Goal: Navigation & Orientation: Find specific page/section

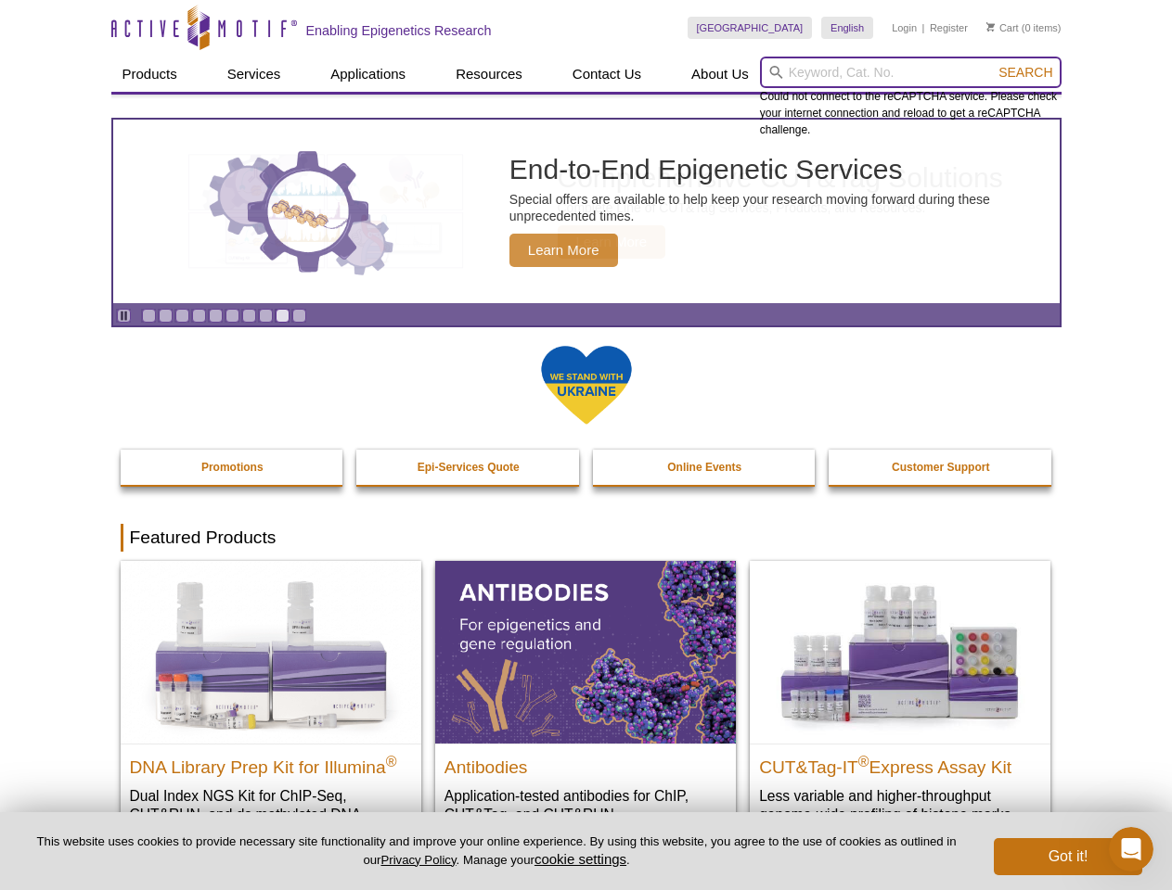
click at [910, 72] on input "search" at bounding box center [910, 73] width 301 height 32
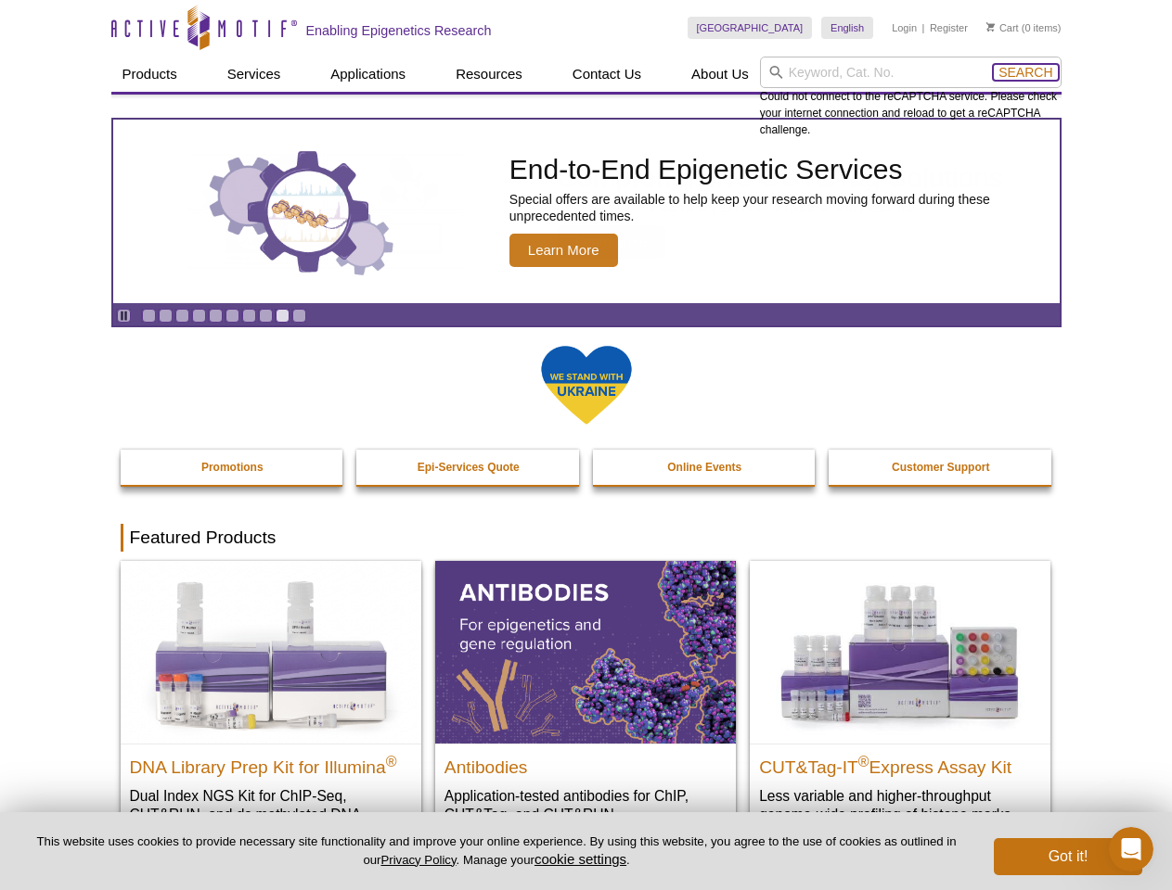
click at [1025, 72] on span "Search" at bounding box center [1025, 72] width 54 height 15
click at [123, 315] on icon "Pause" at bounding box center [124, 316] width 12 height 12
click at [148, 315] on link "Go to slide 1" at bounding box center [149, 316] width 14 height 14
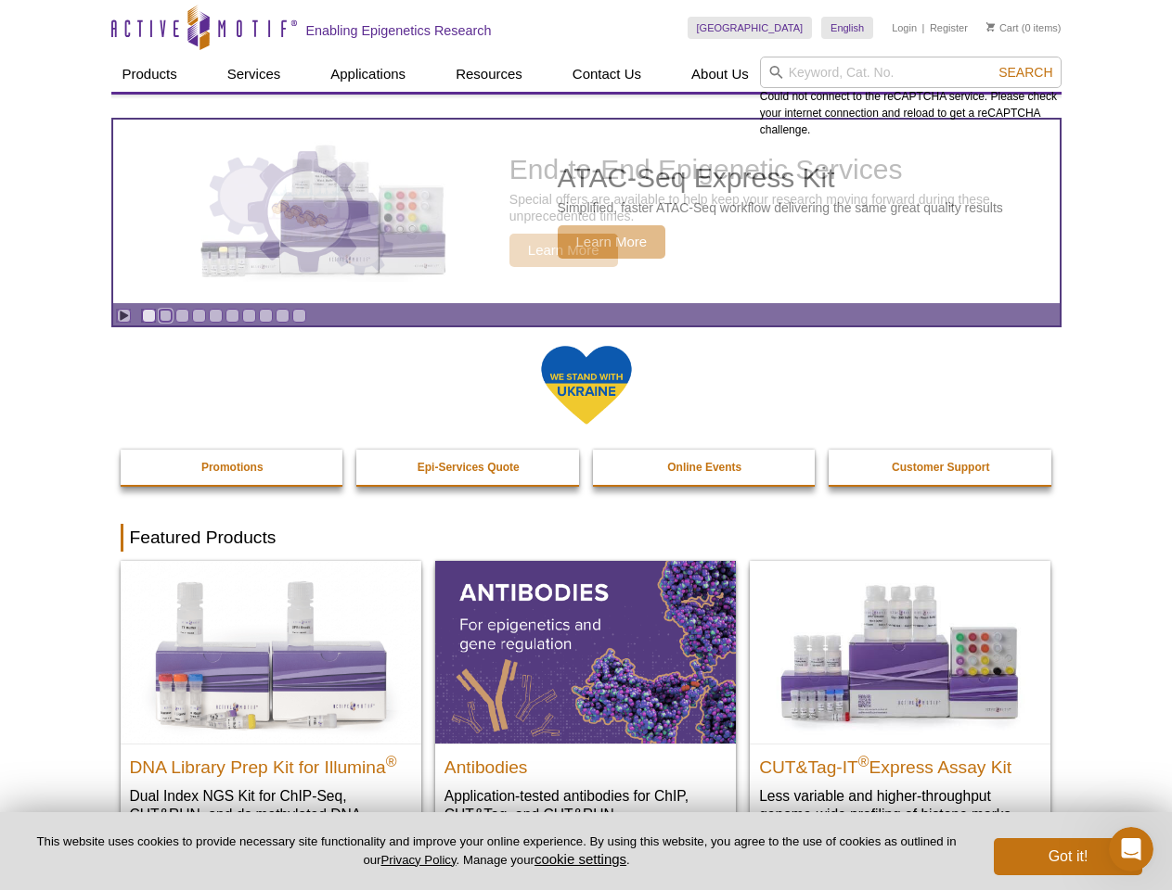
click at [165, 315] on link "Go to slide 2" at bounding box center [166, 316] width 14 height 14
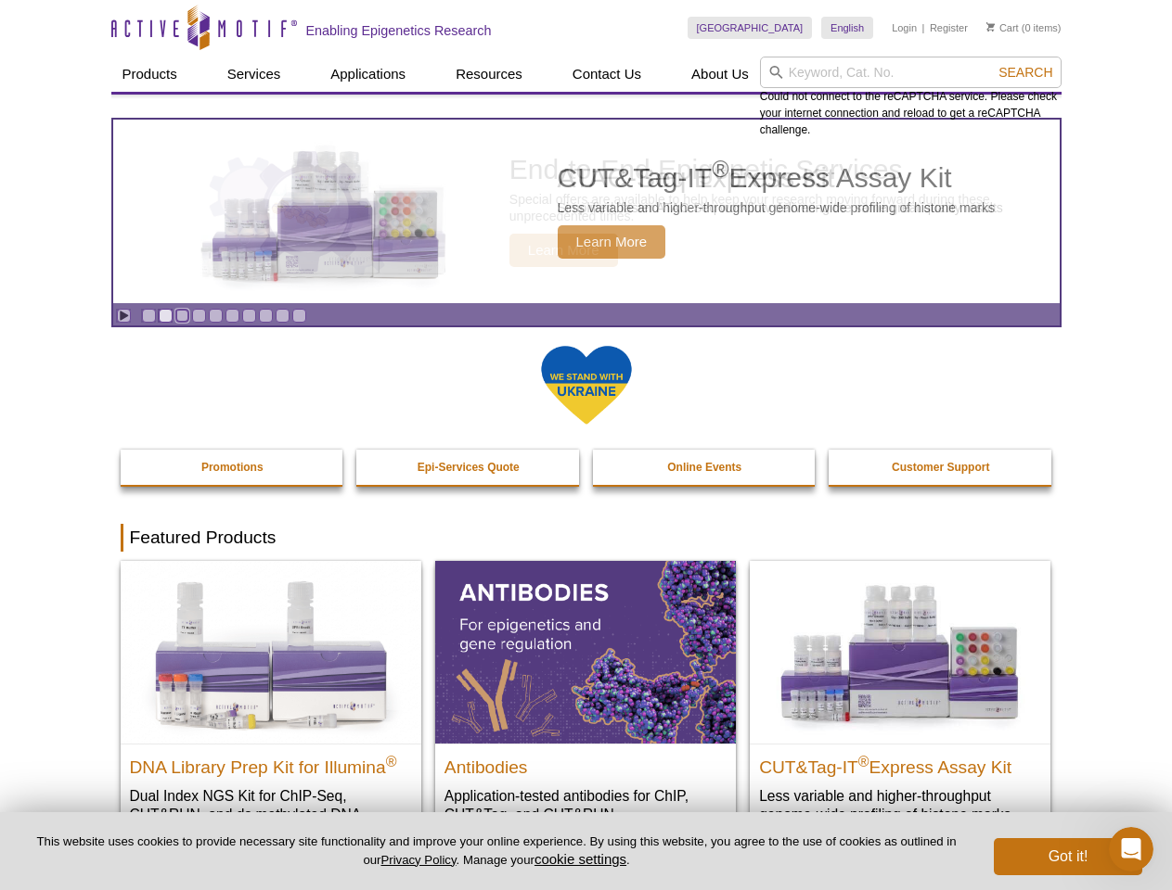
click at [182, 315] on link "Go to slide 3" at bounding box center [182, 316] width 14 height 14
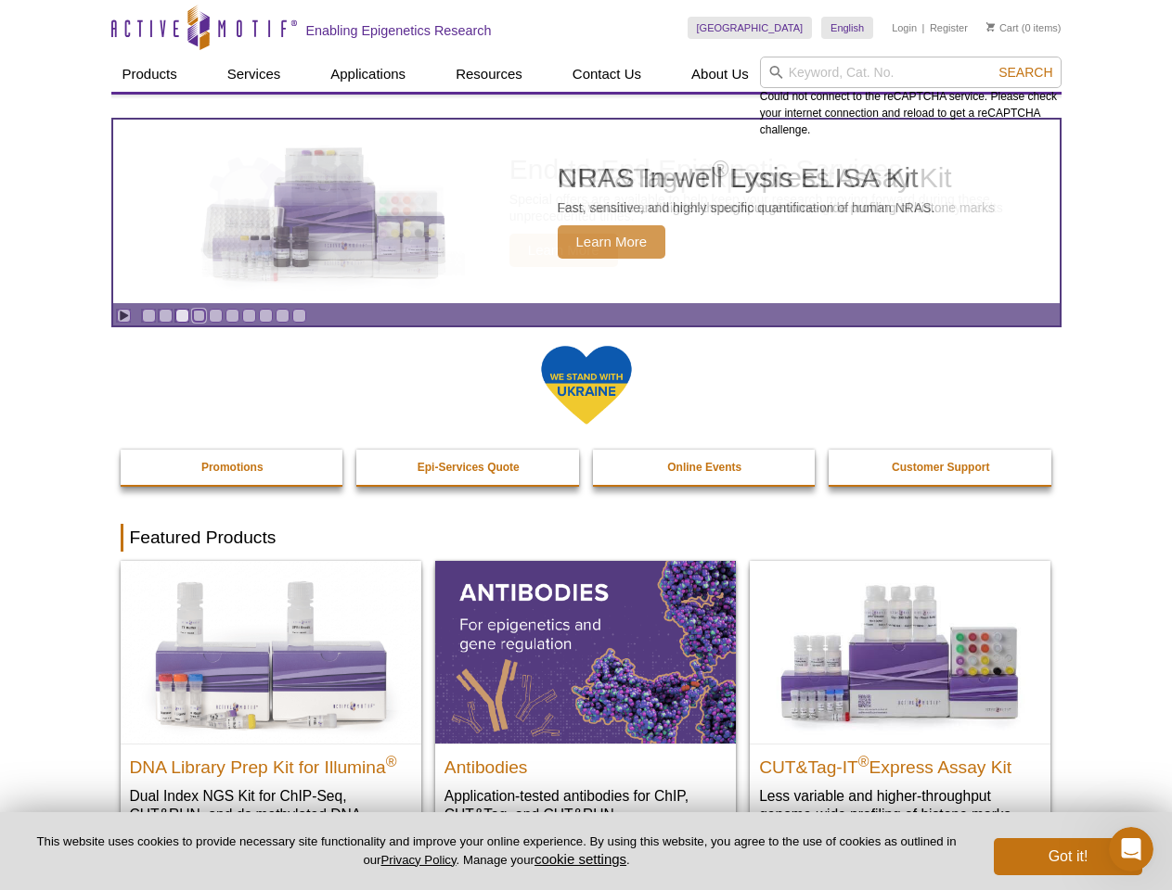
click at [199, 315] on link "Go to slide 4" at bounding box center [199, 316] width 14 height 14
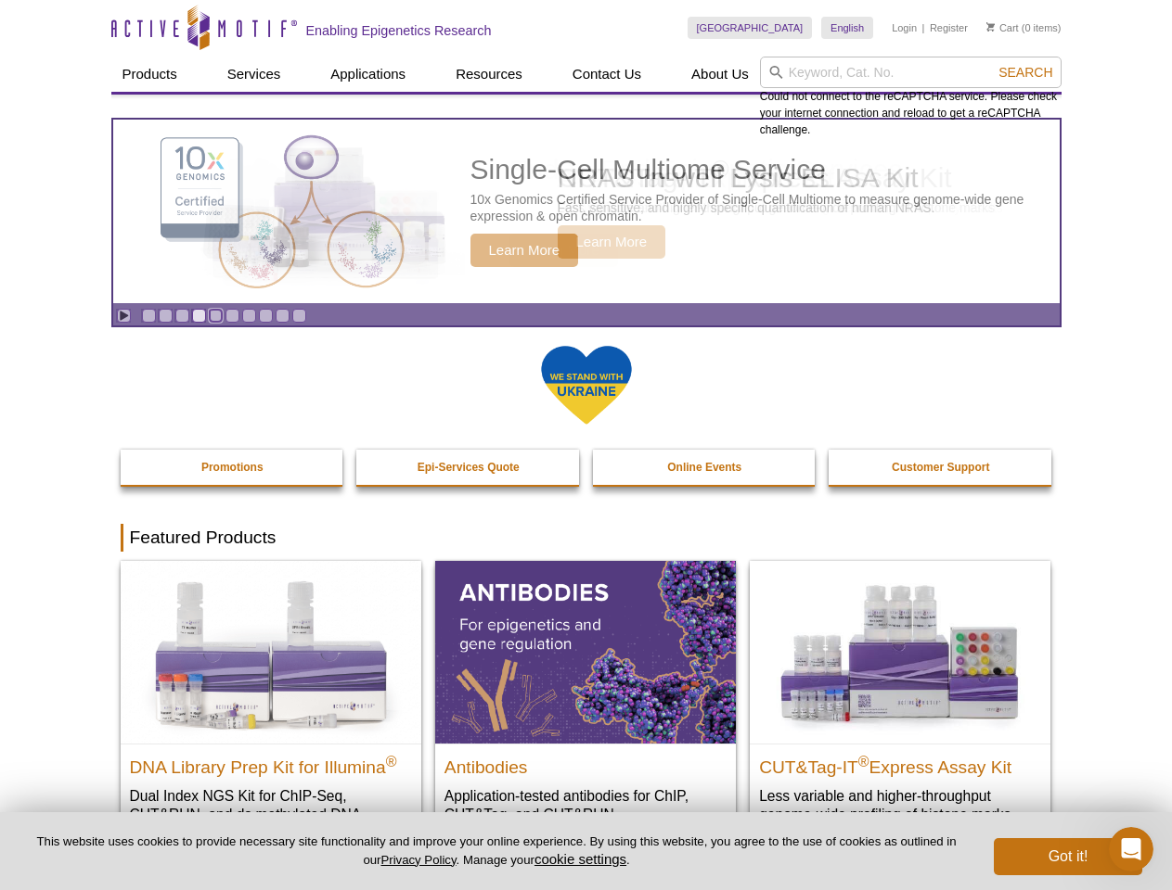
click at [215, 315] on link "Go to slide 5" at bounding box center [216, 316] width 14 height 14
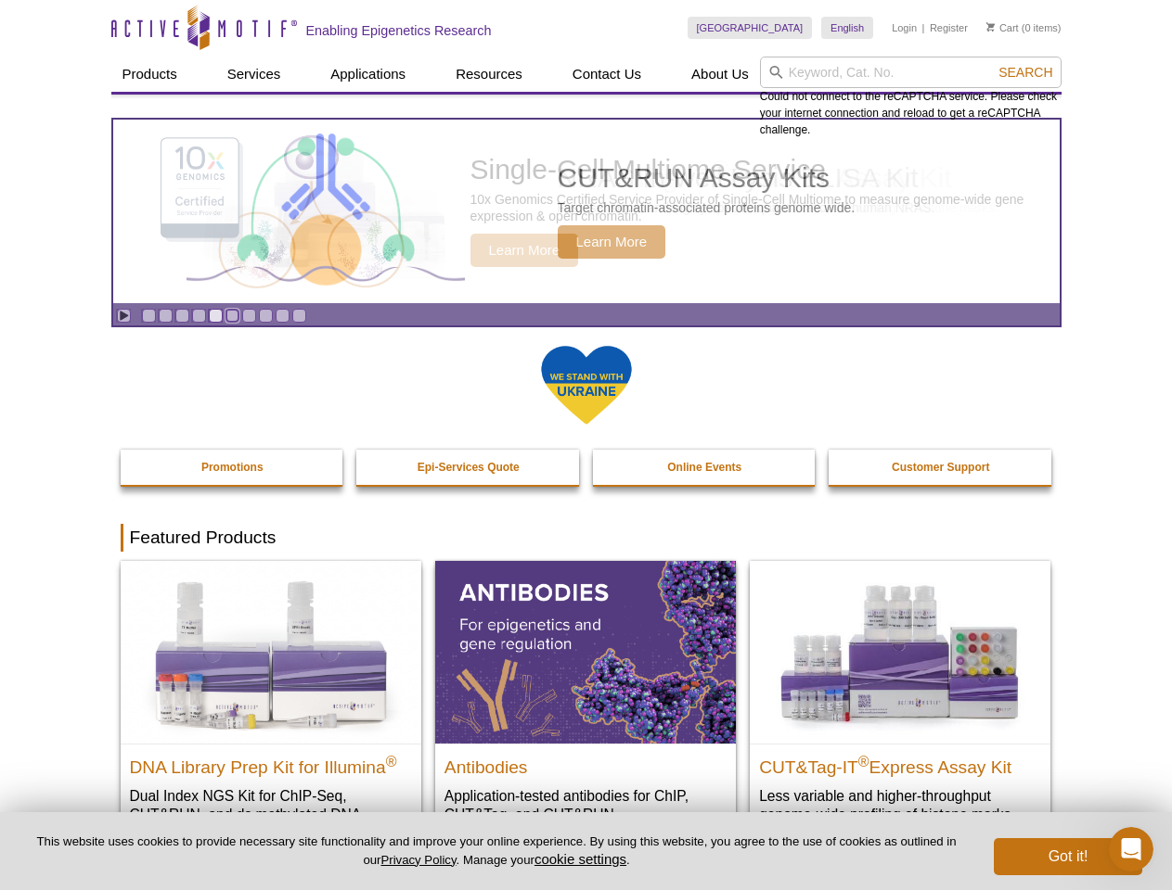
click at [232, 315] on link "Go to slide 6" at bounding box center [232, 316] width 14 height 14
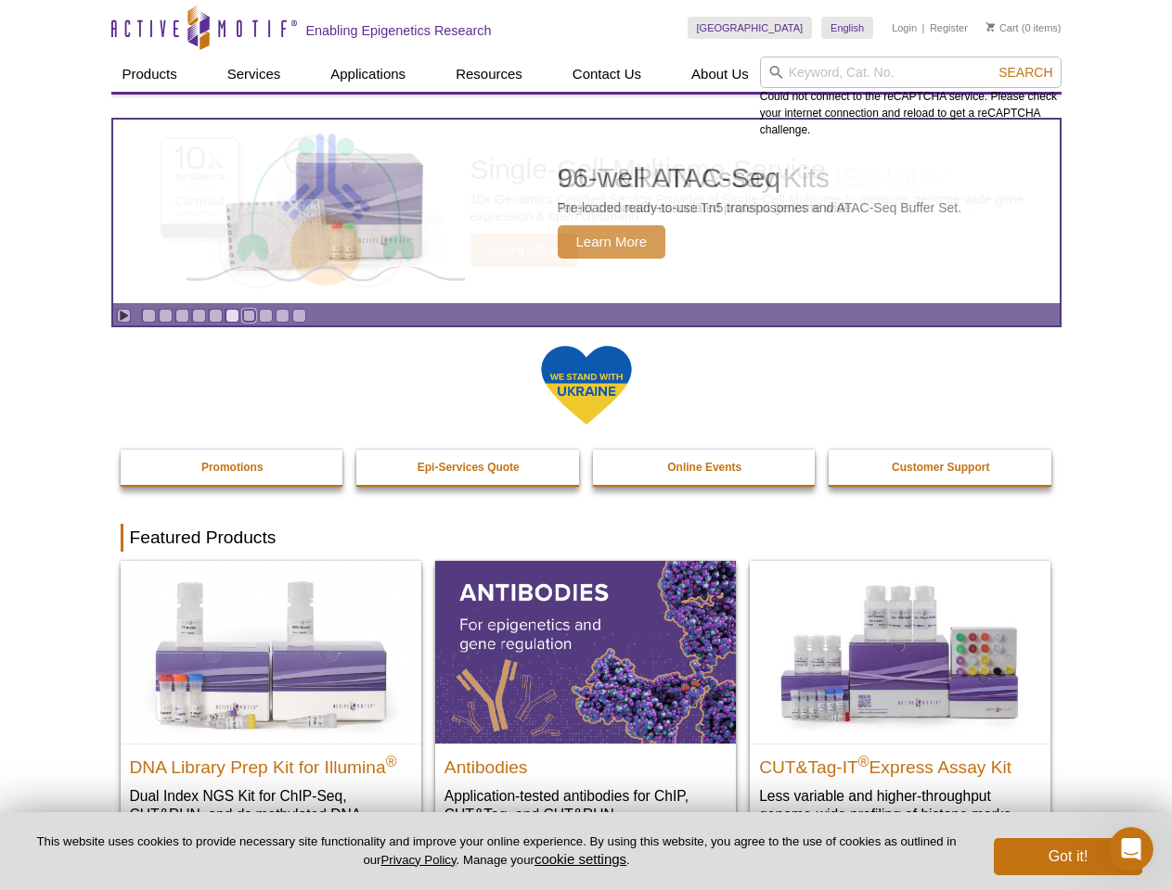
click at [249, 315] on link "Go to slide 7" at bounding box center [249, 316] width 14 height 14
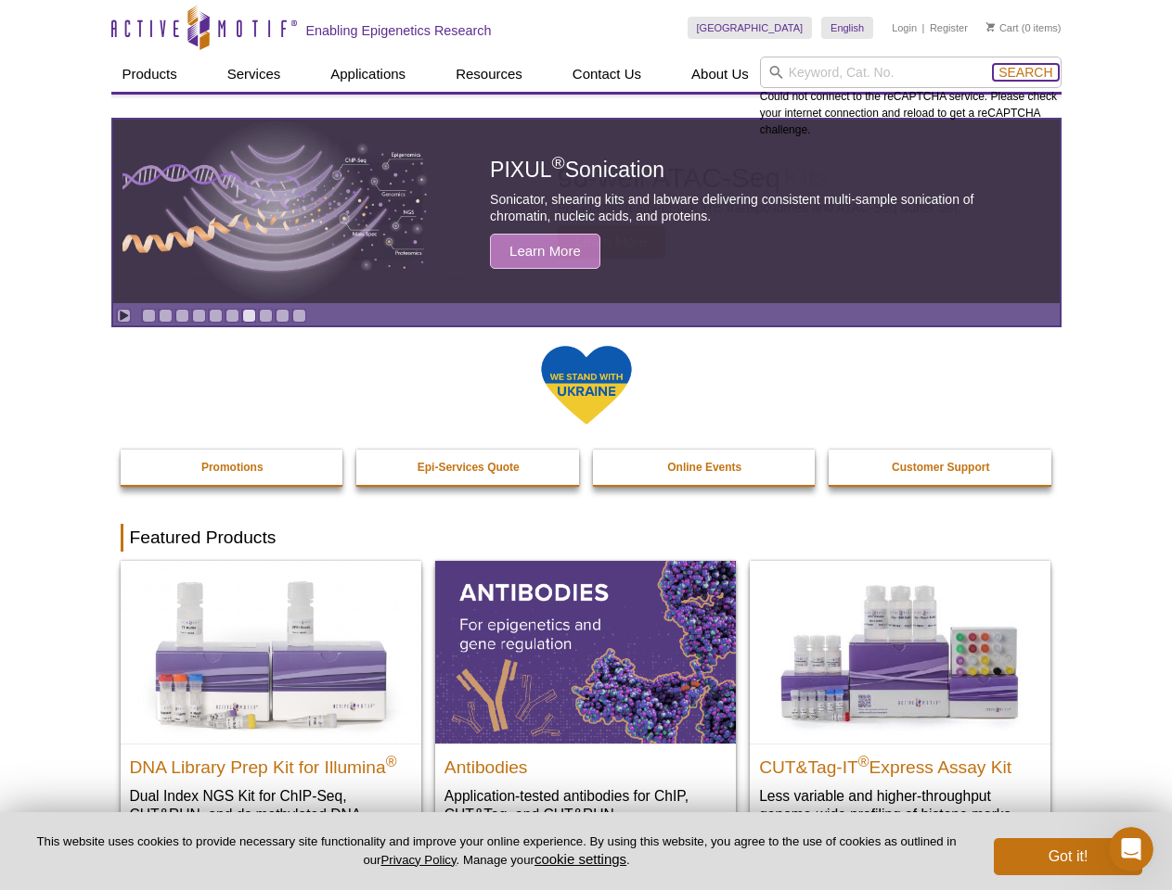
click at [1025, 72] on span "Search" at bounding box center [1025, 72] width 54 height 15
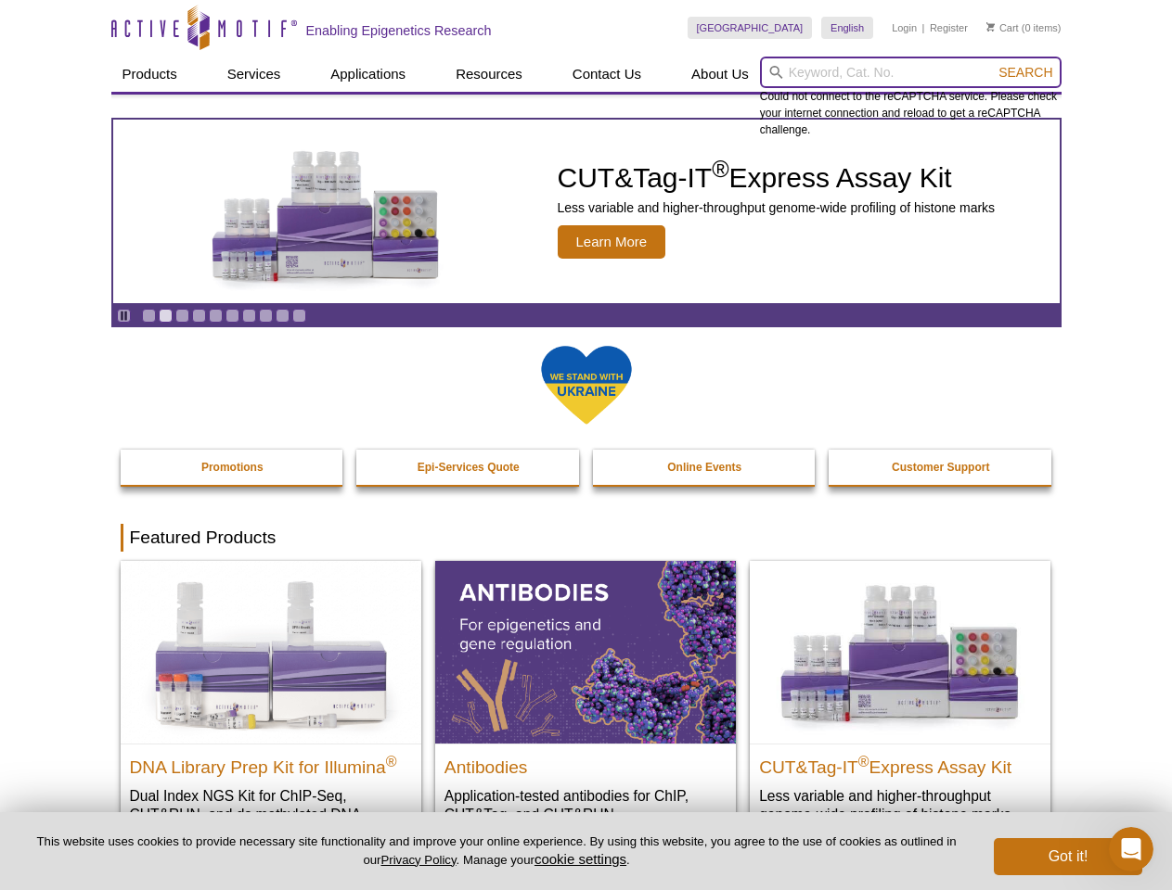
click at [910, 72] on input "search" at bounding box center [910, 73] width 301 height 32
click at [1025, 72] on span "Search" at bounding box center [1025, 72] width 54 height 15
click at [123, 315] on icon "Pause" at bounding box center [124, 316] width 12 height 12
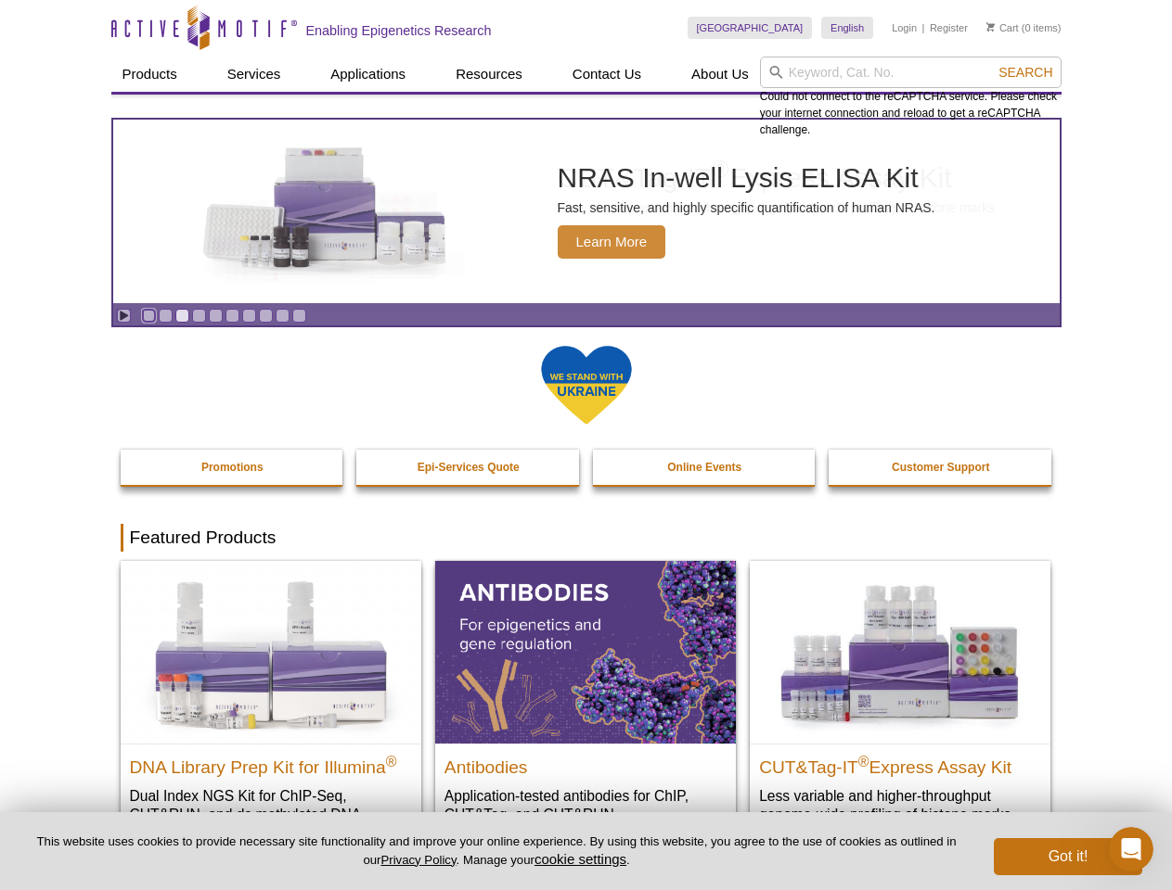
click at [148, 315] on link "Go to slide 1" at bounding box center [149, 316] width 14 height 14
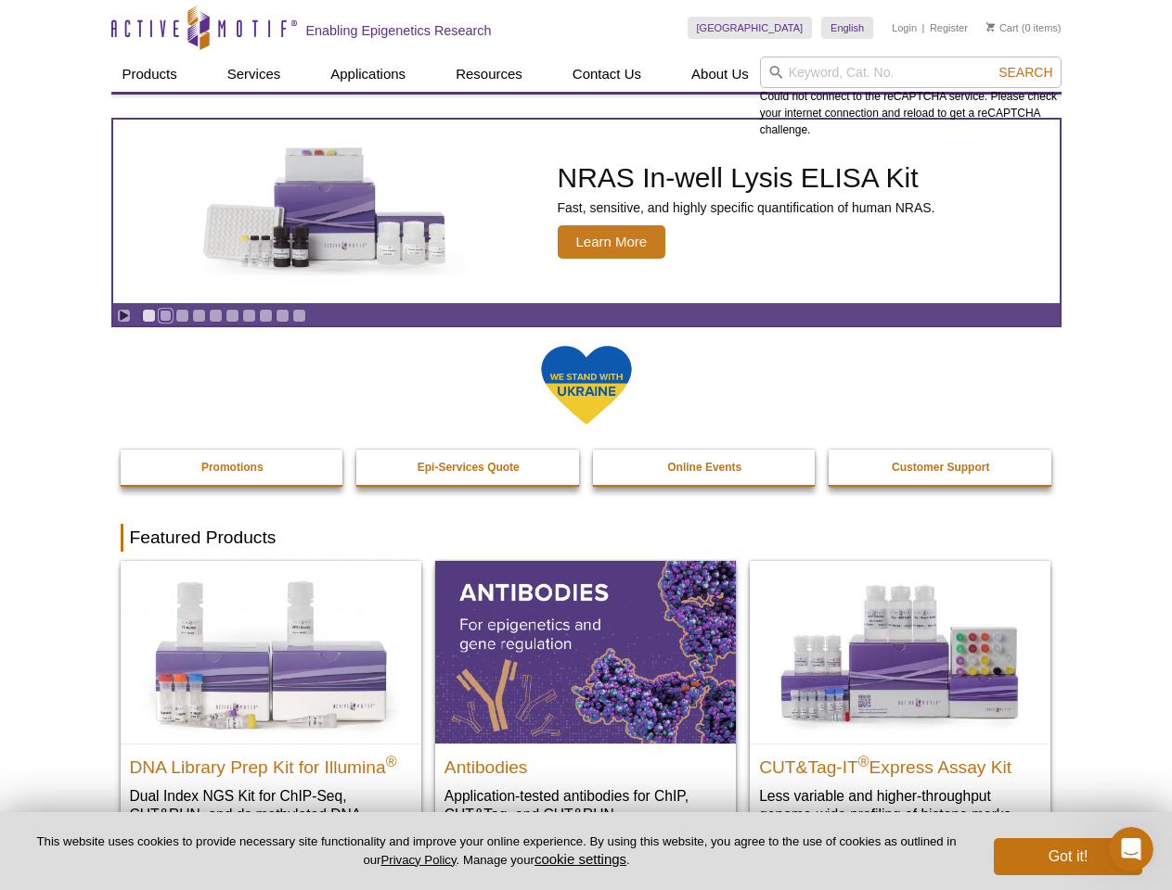
click at [165, 315] on link "Go to slide 2" at bounding box center [166, 316] width 14 height 14
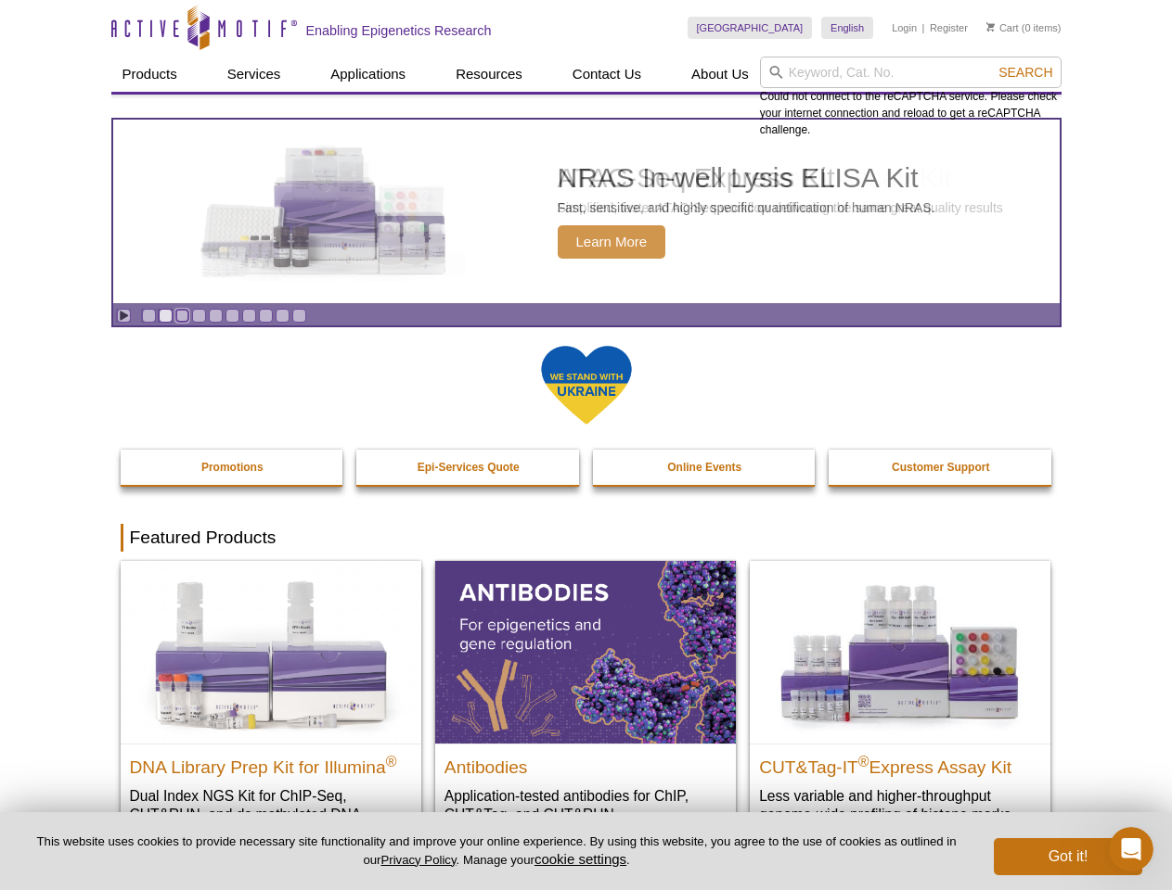
click at [182, 315] on link "Go to slide 3" at bounding box center [182, 316] width 14 height 14
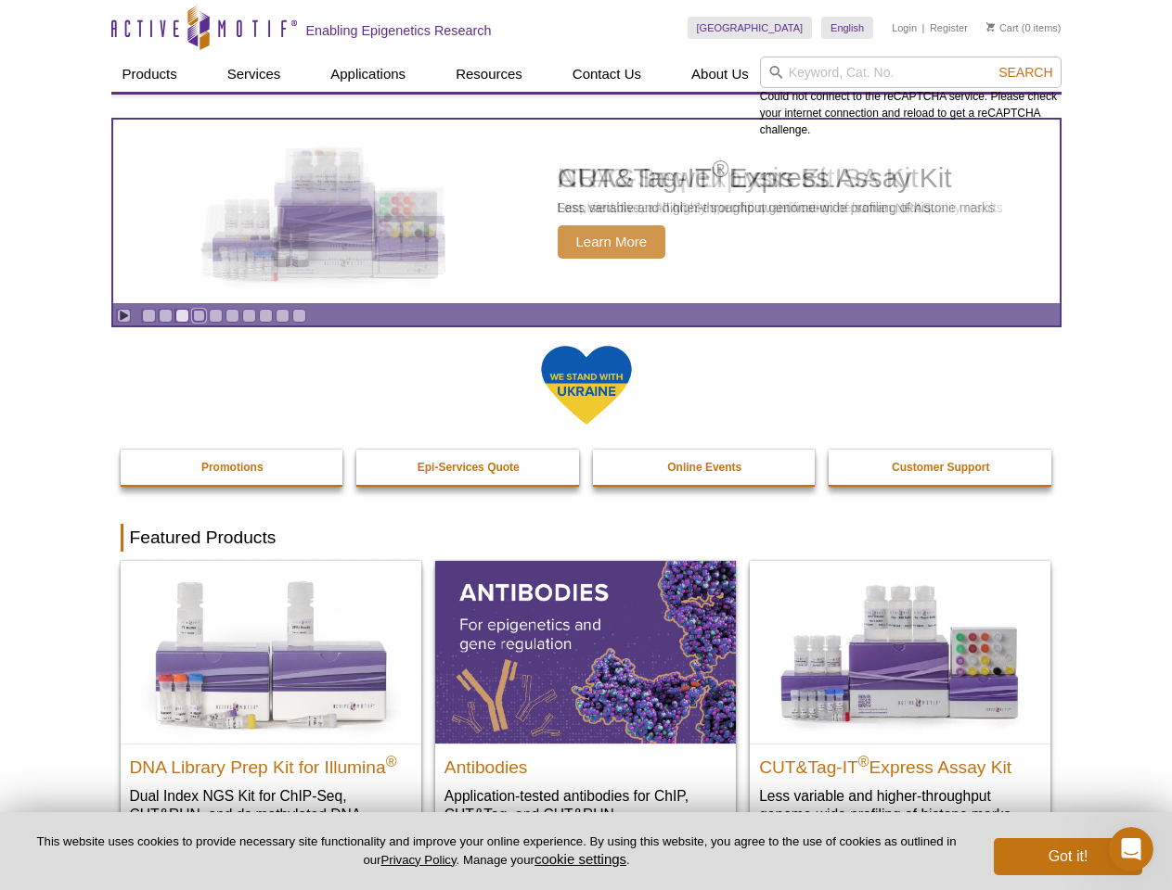
click at [199, 315] on link "Go to slide 4" at bounding box center [199, 316] width 14 height 14
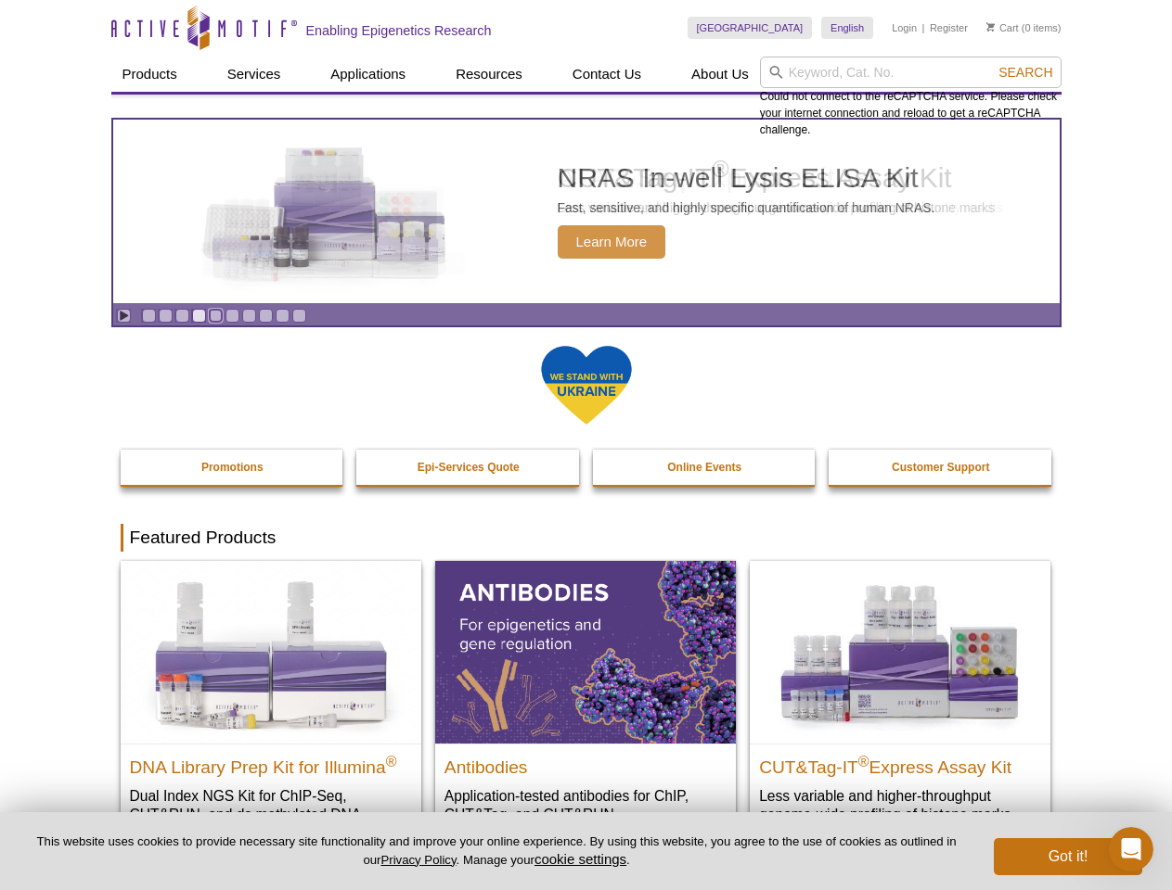
click at [215, 315] on link "Go to slide 5" at bounding box center [216, 316] width 14 height 14
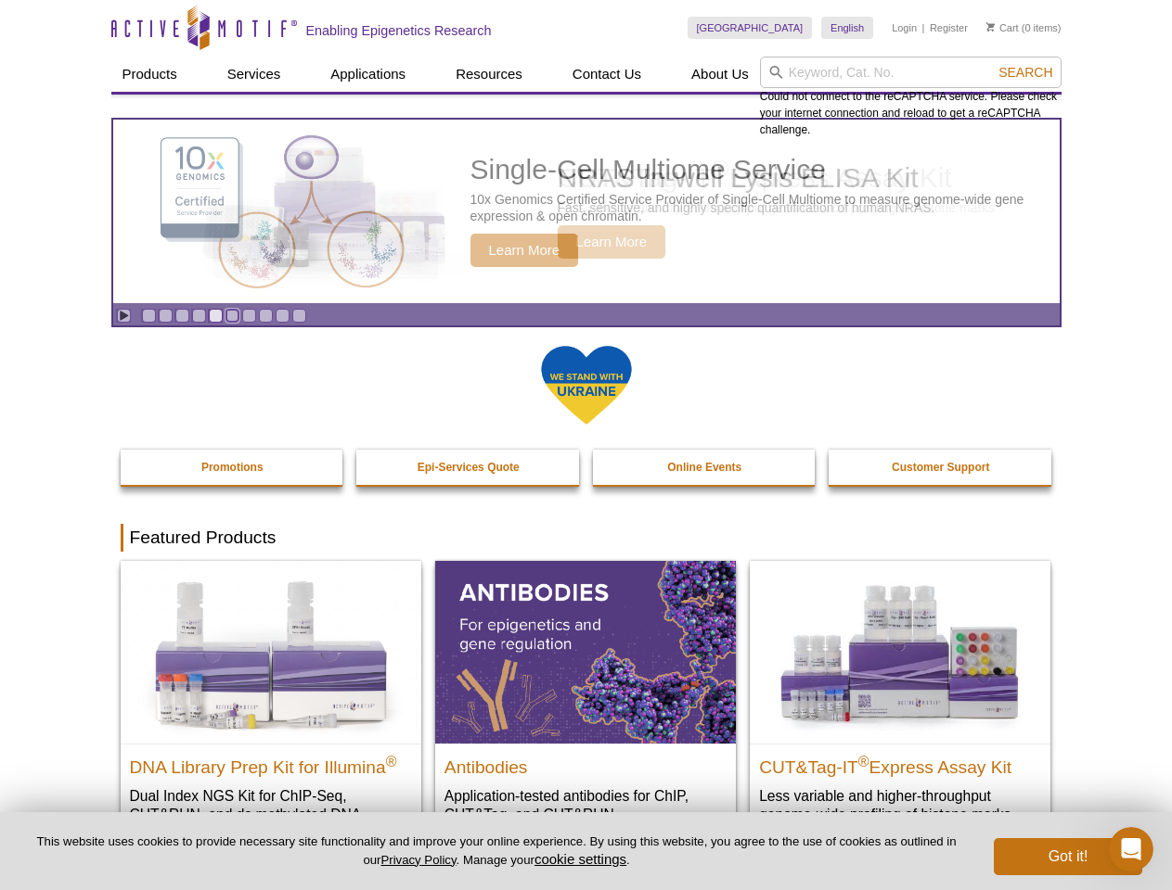
click at [232, 315] on link "Go to slide 6" at bounding box center [232, 316] width 14 height 14
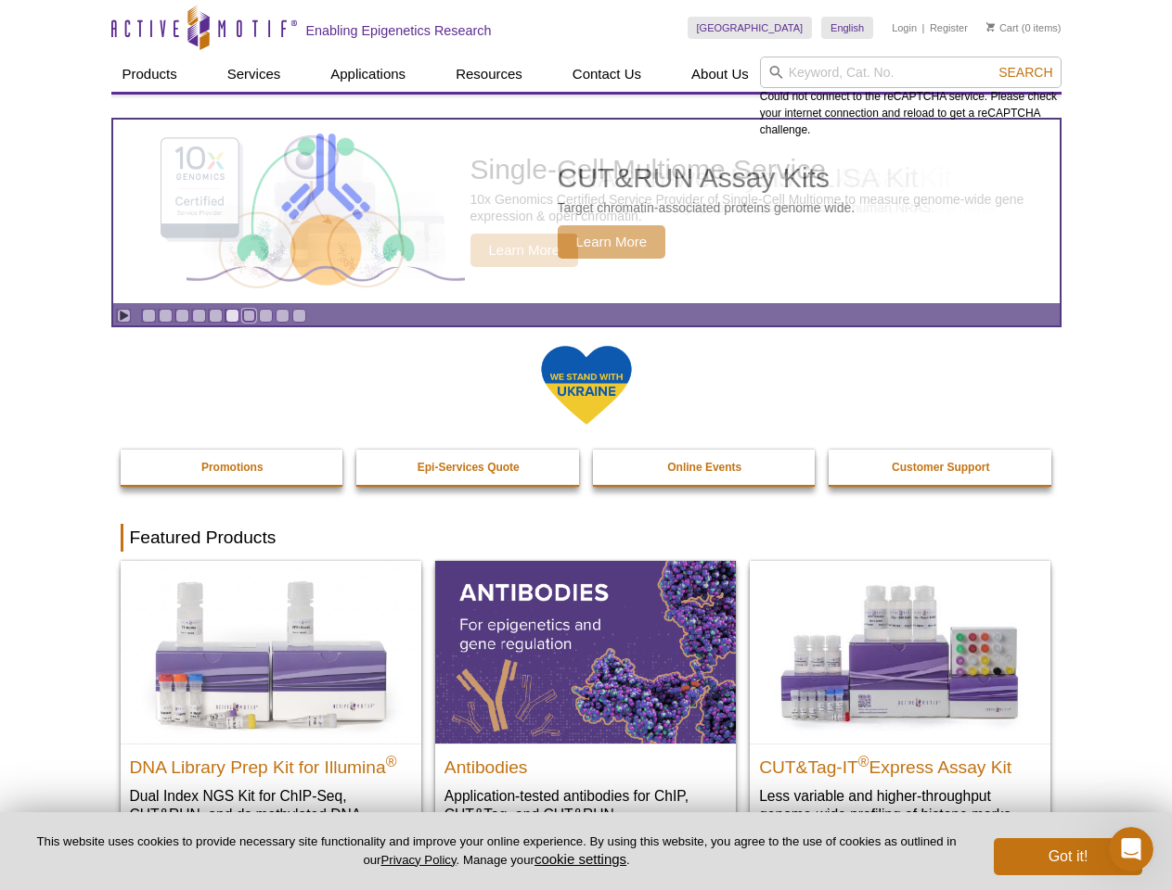
click at [249, 315] on link "Go to slide 7" at bounding box center [249, 316] width 14 height 14
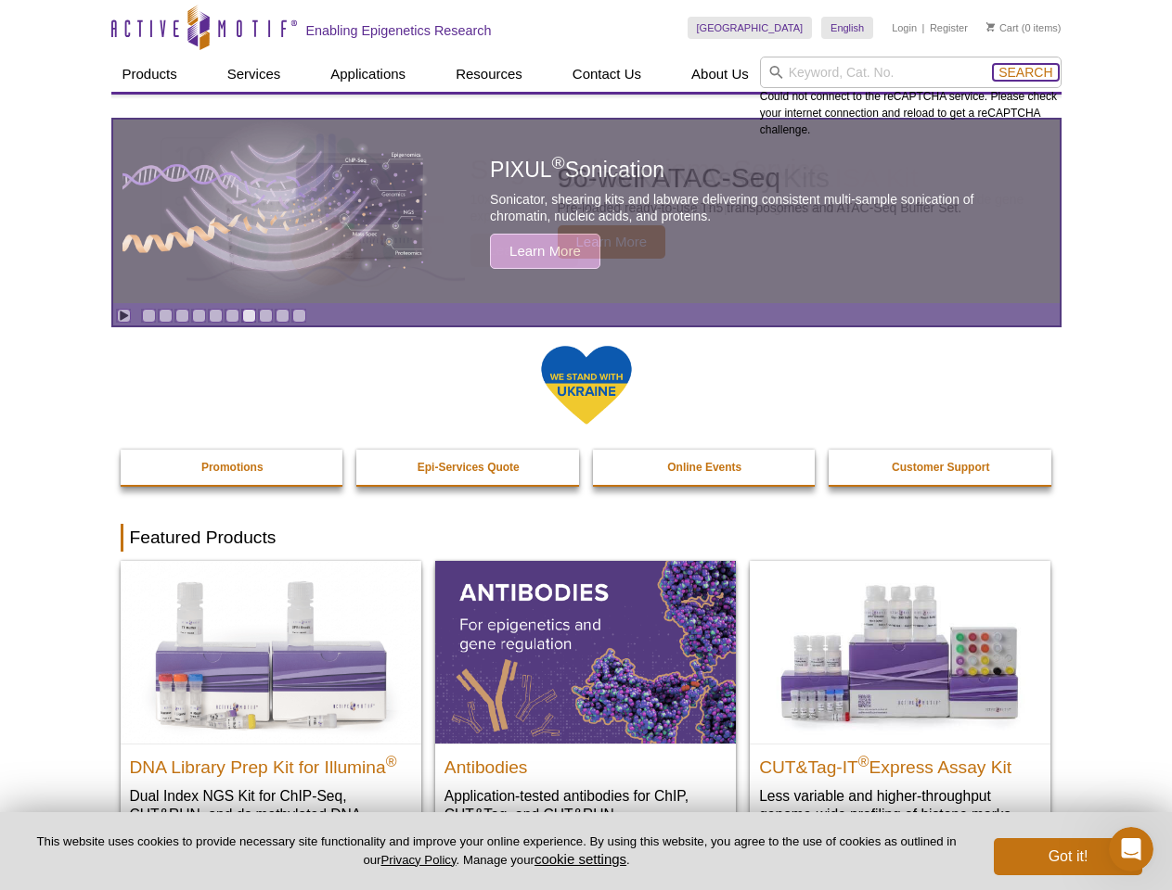
click at [1025, 72] on span "Search" at bounding box center [1025, 72] width 54 height 15
